Goal: Task Accomplishment & Management: Use online tool/utility

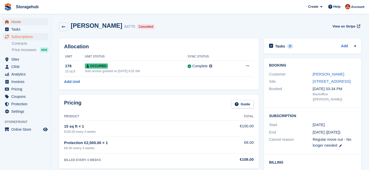
click at [20, 21] on span "Home" at bounding box center [26, 21] width 31 height 7
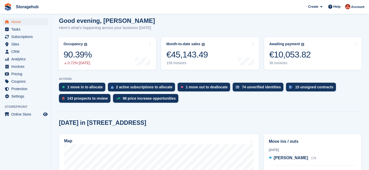
scroll to position [125, 0]
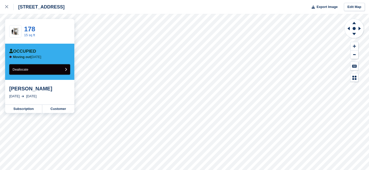
click at [37, 68] on button "Deallocate" at bounding box center [39, 69] width 61 height 11
